Goal: Complete application form

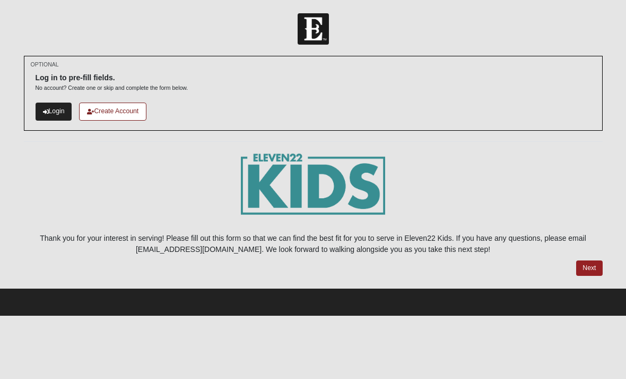
click at [49, 104] on link "Login" at bounding box center [54, 111] width 37 height 18
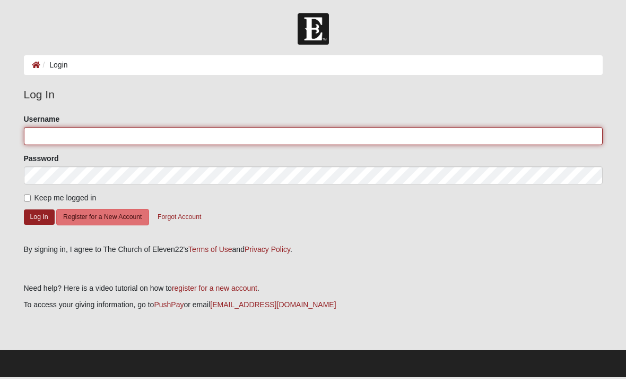
click at [388, 132] on input "Username" at bounding box center [313, 136] width 579 height 18
type input "Taylorney"
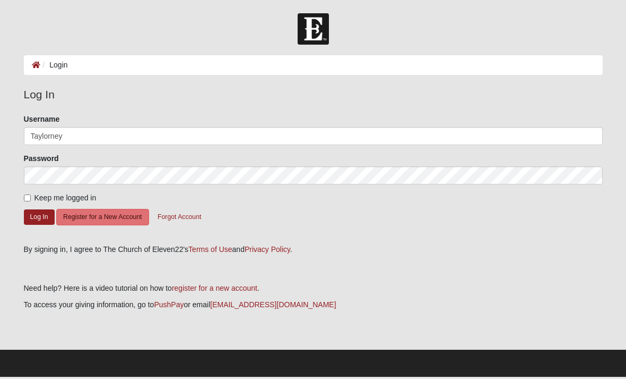
click at [39, 216] on button "Log In" at bounding box center [39, 216] width 31 height 15
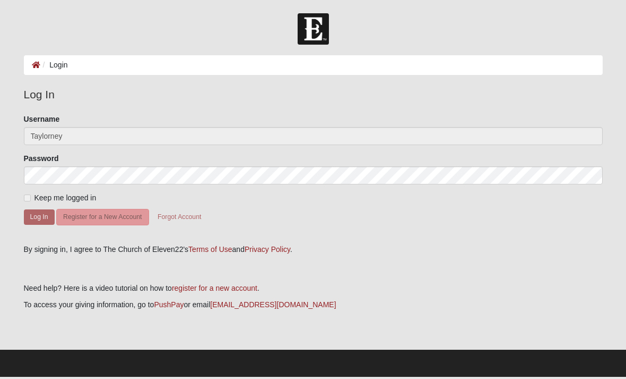
click at [32, 198] on label "Keep me logged in" at bounding box center [60, 197] width 73 height 11
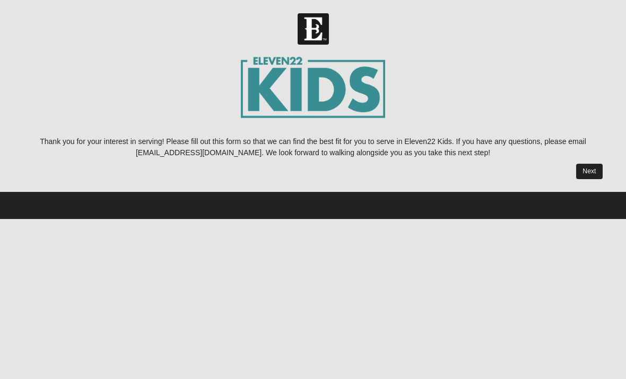
click at [587, 173] on link "Next" at bounding box center [590, 171] width 26 height 15
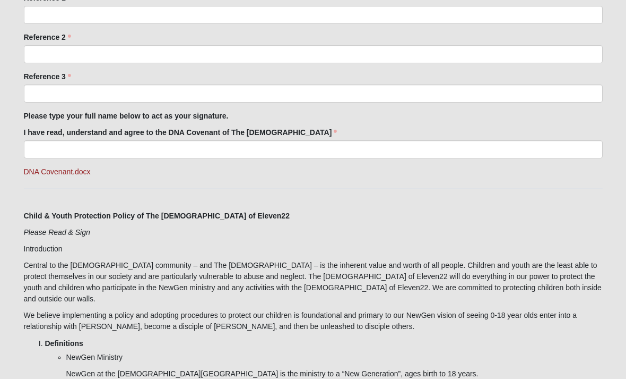
scroll to position [1019, 0]
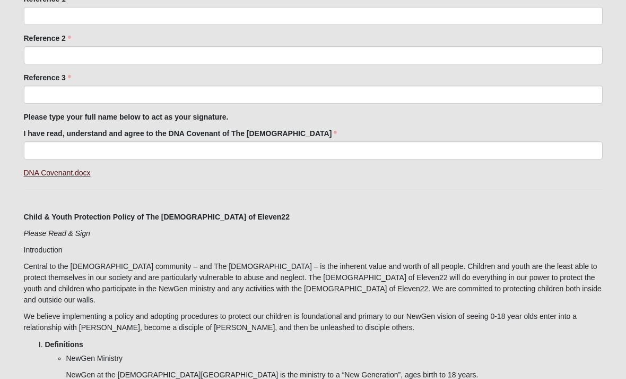
click at [38, 168] on link "DNA Covenant.docx" at bounding box center [57, 172] width 67 height 8
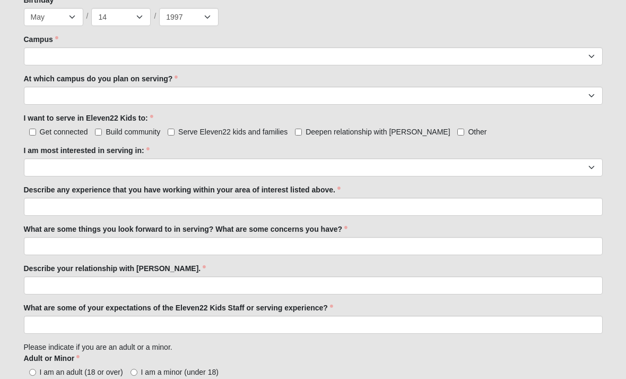
scroll to position [494, 0]
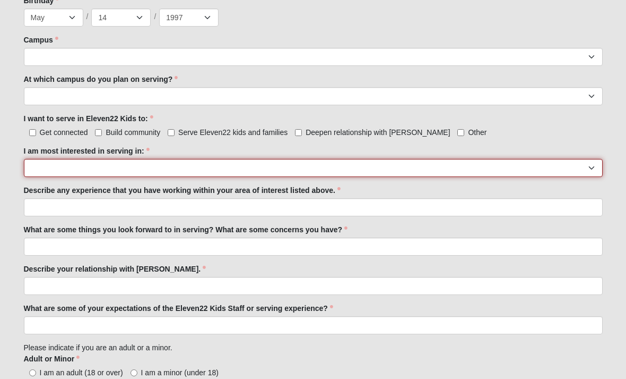
click at [39, 168] on select "Registration Tour Guide Preschool Disciple Group Leader Elementary Disciple Gro…" at bounding box center [313, 168] width 579 height 18
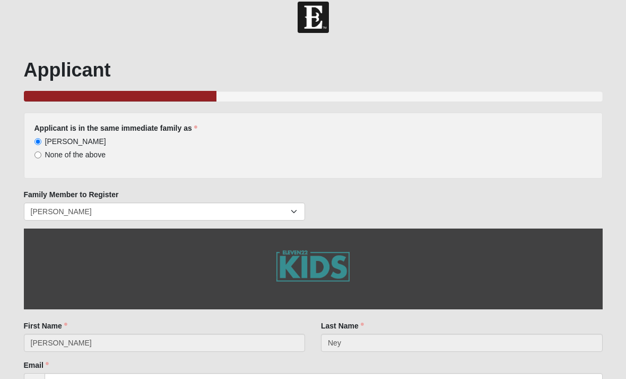
scroll to position [11, 0]
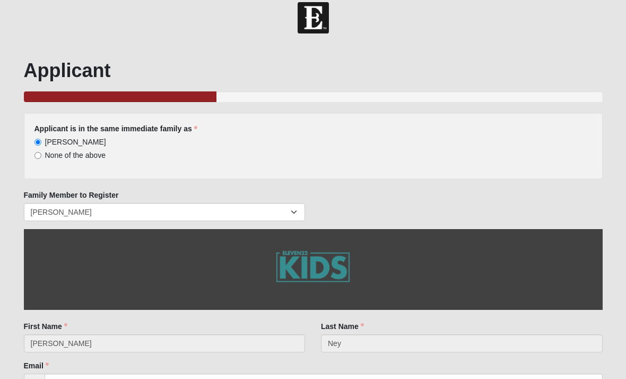
click at [35, 157] on input "None of the above" at bounding box center [38, 155] width 7 height 7
radio input "true"
